Goal: Communication & Community: Participate in discussion

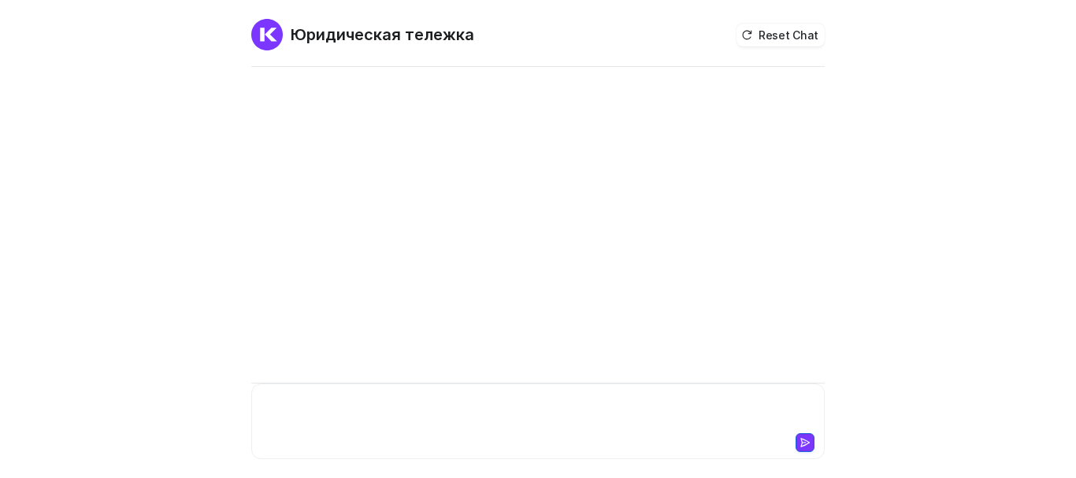
click at [414, 417] on div at bounding box center [538, 412] width 566 height 36
click at [358, 152] on div at bounding box center [537, 274] width 573 height 408
click at [354, 419] on div at bounding box center [538, 412] width 566 height 36
paste div
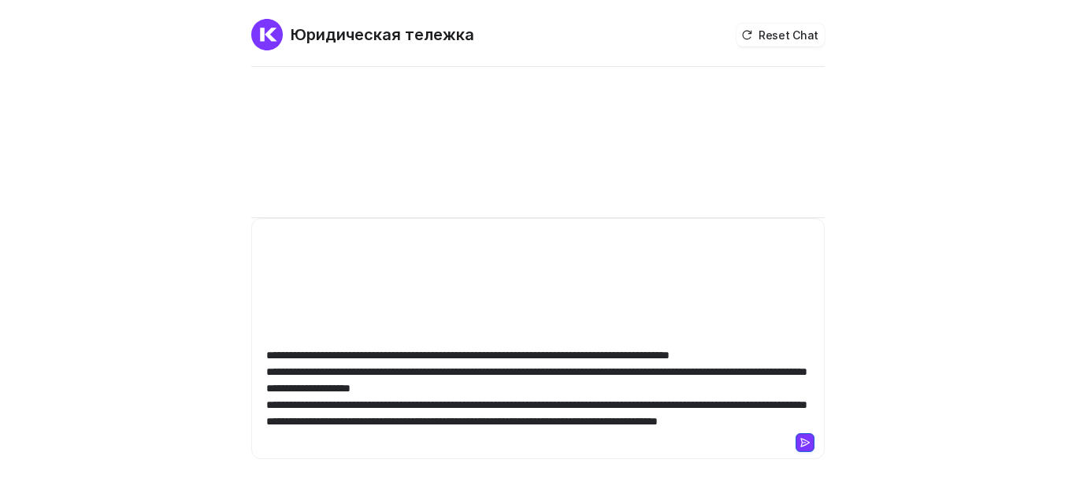
click at [803, 445] on icon at bounding box center [804, 442] width 11 height 11
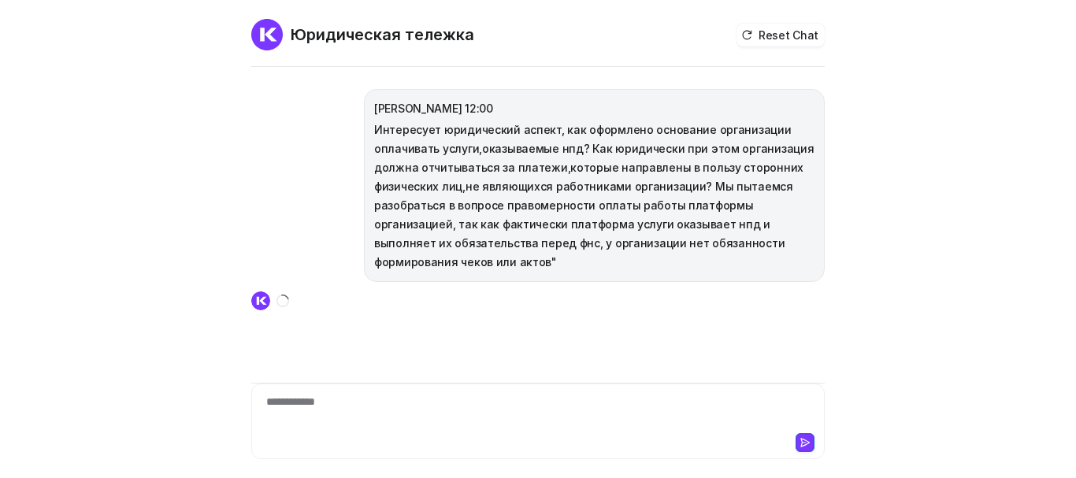
scroll to position [0, 0]
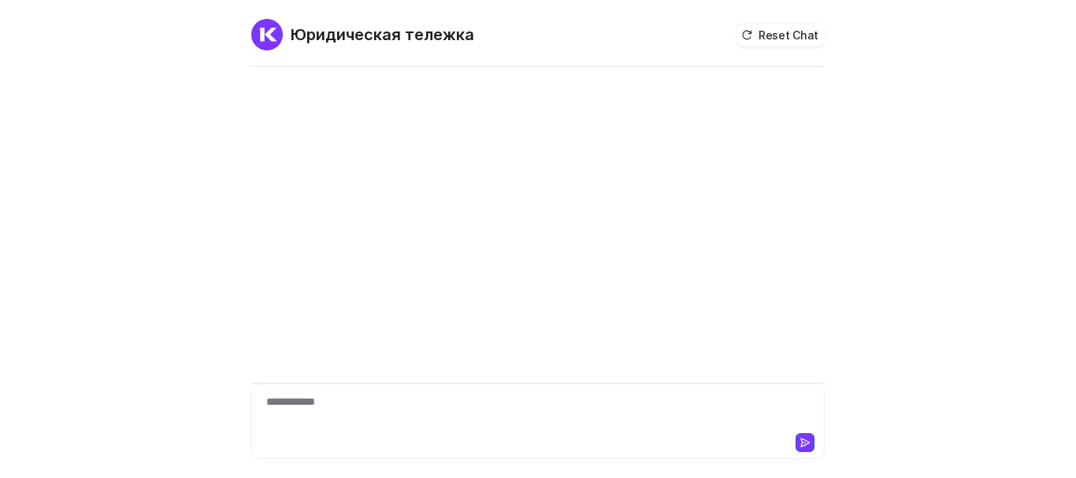
click at [390, 382] on div "**********" at bounding box center [537, 274] width 573 height 408
click at [399, 414] on div at bounding box center [538, 412] width 566 height 36
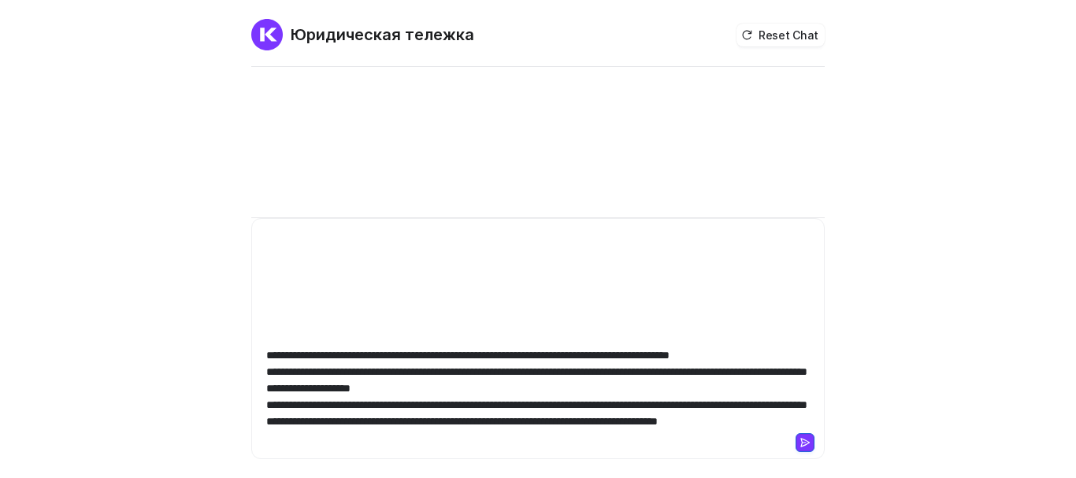
click at [799, 440] on icon at bounding box center [804, 442] width 11 height 11
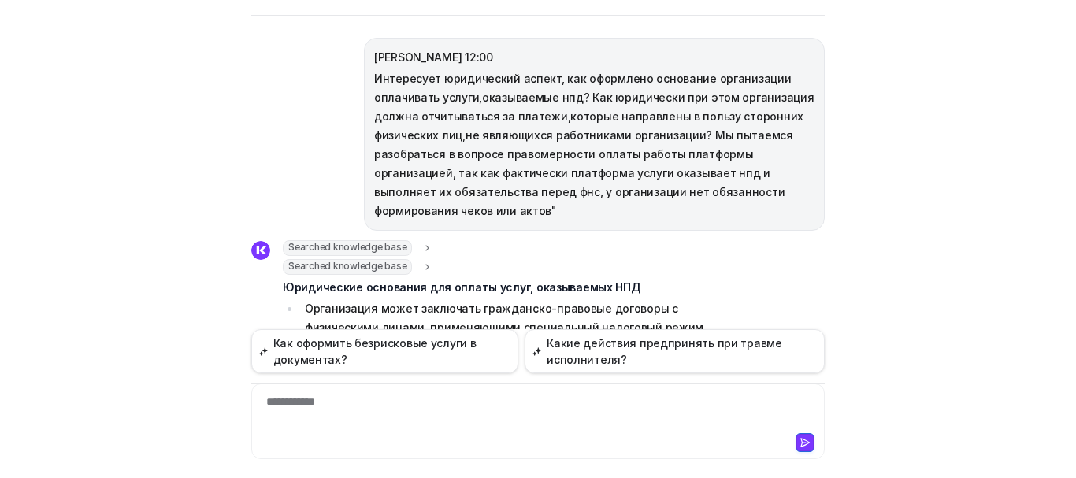
scroll to position [262, 0]
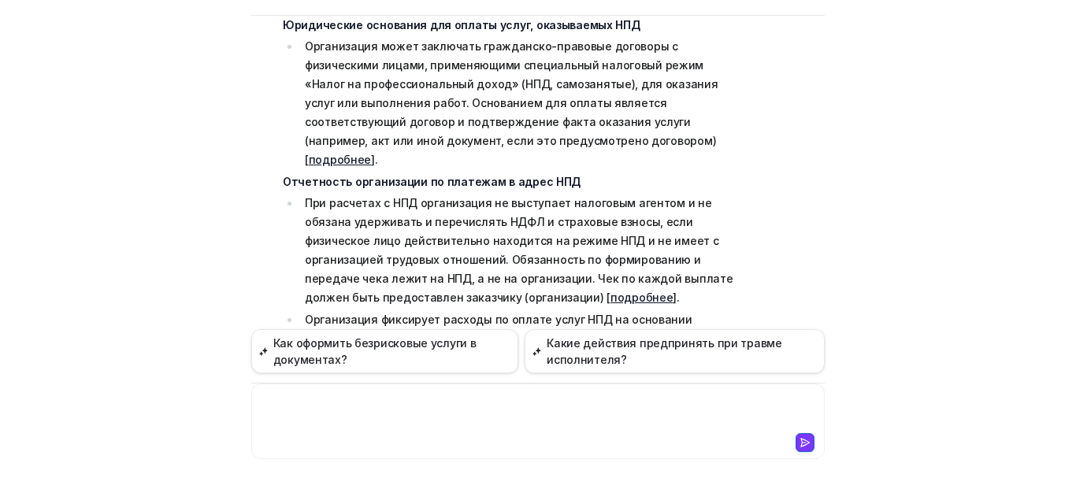
click at [380, 409] on div at bounding box center [538, 412] width 566 height 36
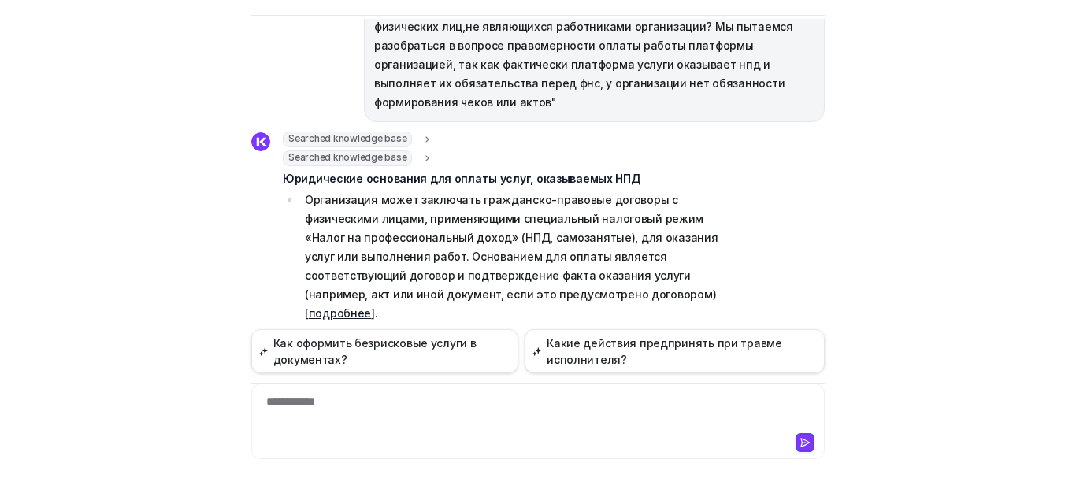
scroll to position [0, 0]
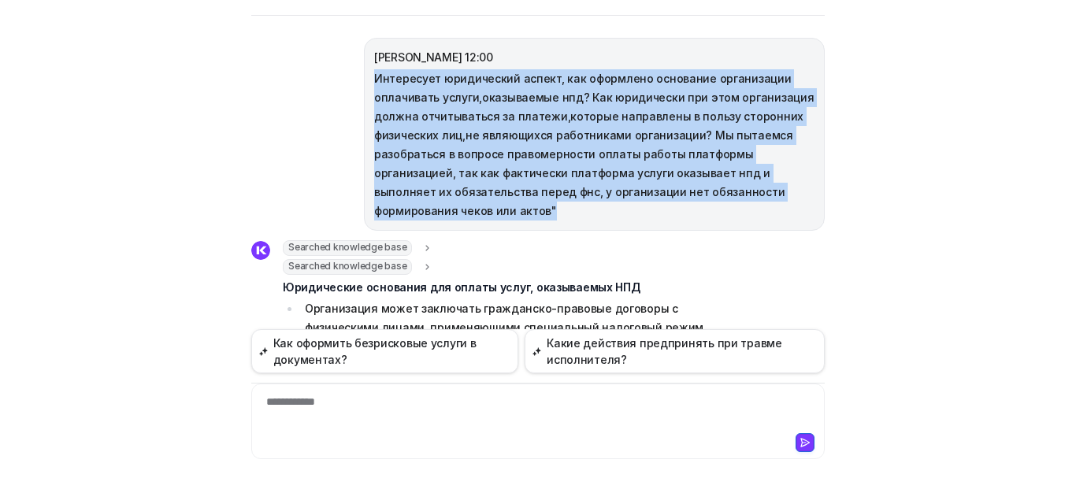
drag, startPoint x: 366, startPoint y: 77, endPoint x: 558, endPoint y: 213, distance: 235.0
click at [558, 213] on p "Интересует юридический аспект, как оформлено основание организации оплачивать у…" at bounding box center [594, 144] width 440 height 151
click at [452, 168] on p "Интересует юридический аспект, как оформлено основание организации оплачивать у…" at bounding box center [594, 144] width 440 height 151
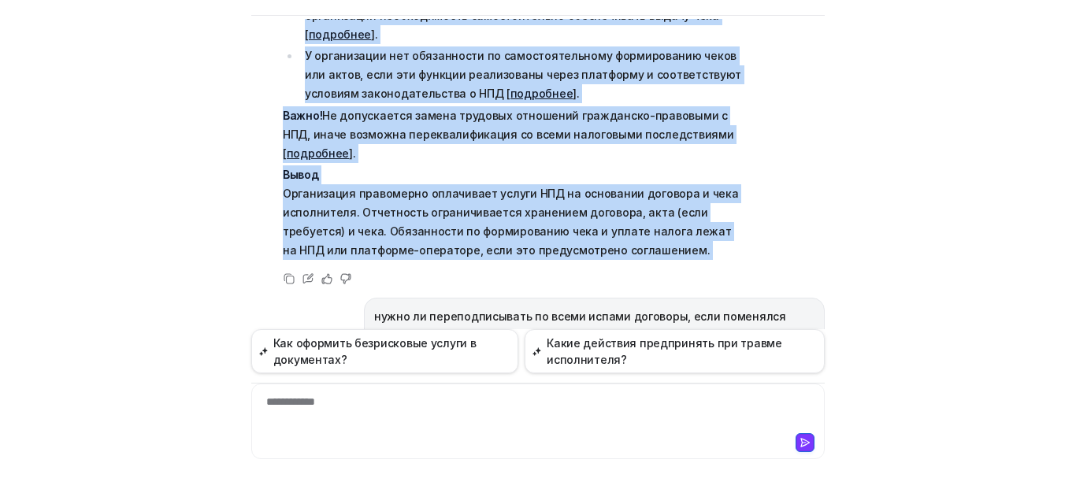
scroll to position [788, 0]
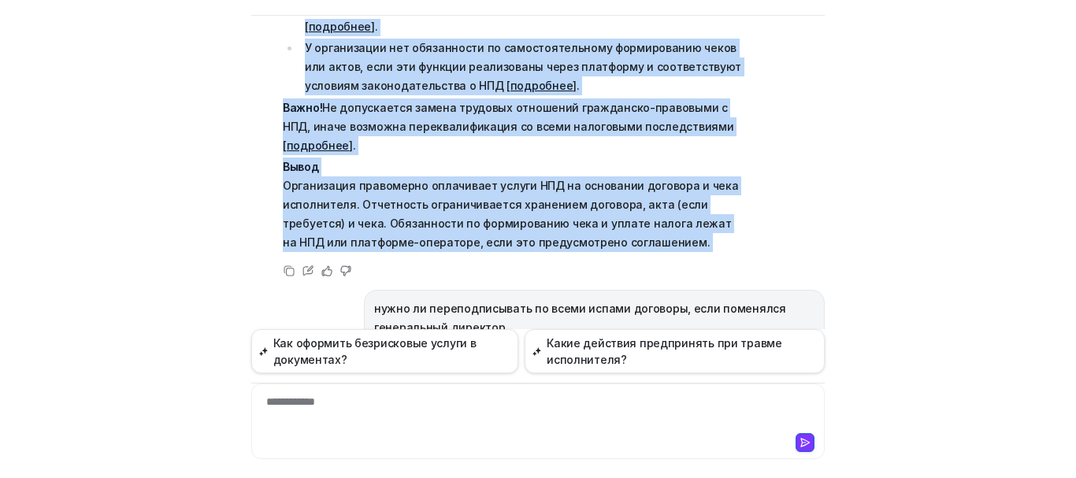
drag, startPoint x: 366, startPoint y: 55, endPoint x: 498, endPoint y: 223, distance: 213.2
click at [498, 223] on div "Жукова Анна 12:00 Интересует юридический аспект, как оформлено основание органи…" at bounding box center [537, 174] width 573 height 310
copy div "Жукова Анна 12:00 Интересует юридический аспект, как оформлено основание органи…"
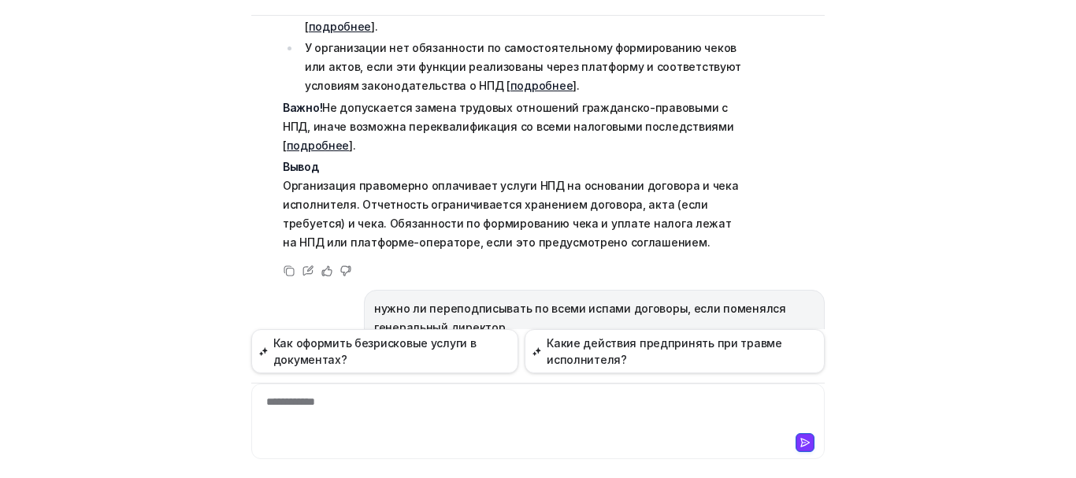
click at [206, 268] on div "Юридическая тележка Reset Chat Жукова Анна 12:00 Интересует юридический аспект,…" at bounding box center [538, 239] width 1076 height 478
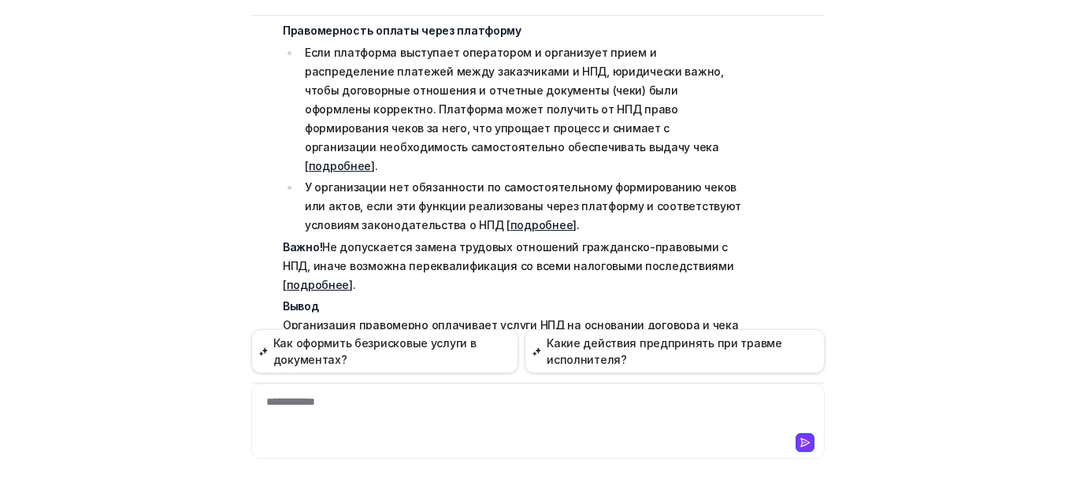
scroll to position [640, 0]
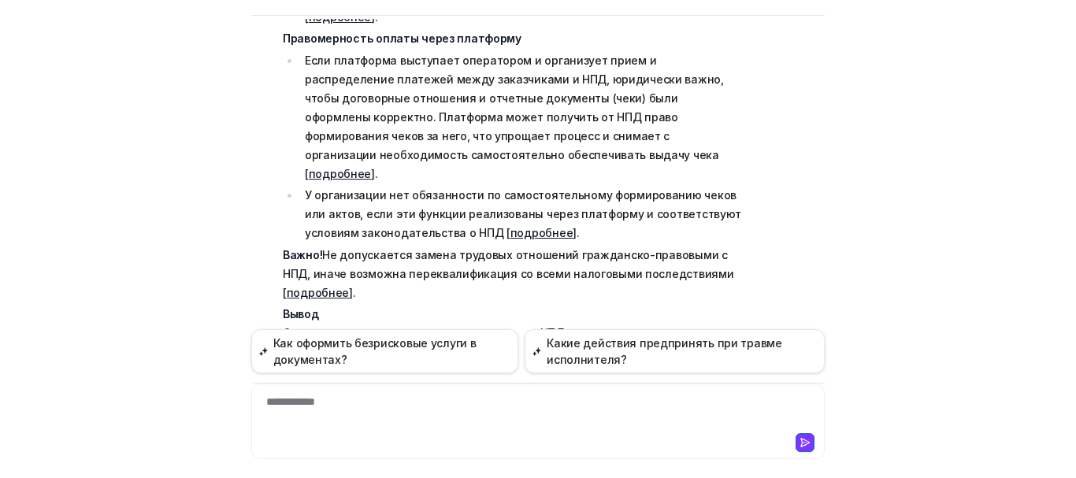
click at [371, 167] on link "подробнее" at bounding box center [340, 173] width 62 height 13
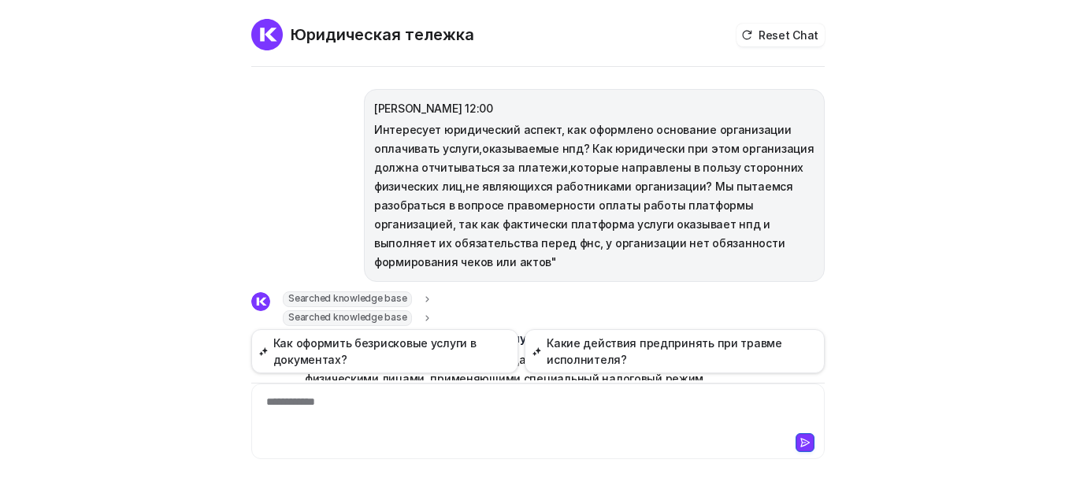
scroll to position [51, 0]
